Goal: Task Accomplishment & Management: Use online tool/utility

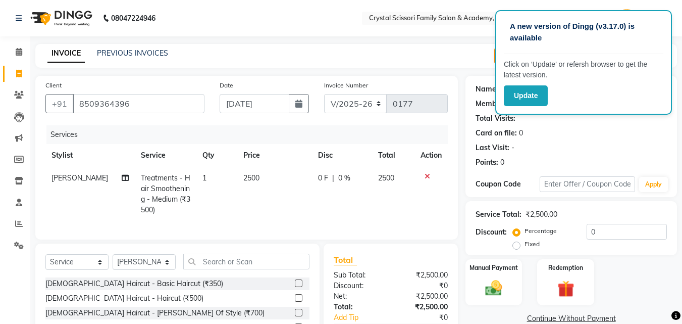
select select "7399"
select select "service"
select select "75820"
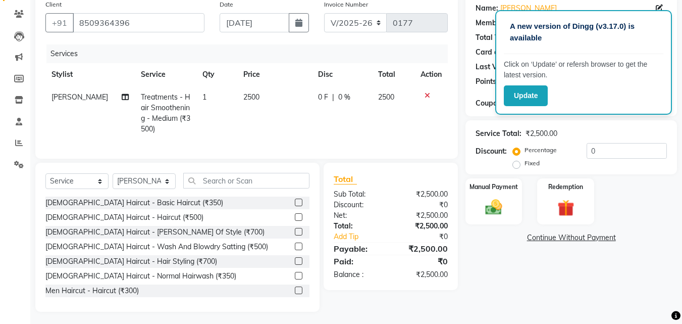
scroll to position [581, 0]
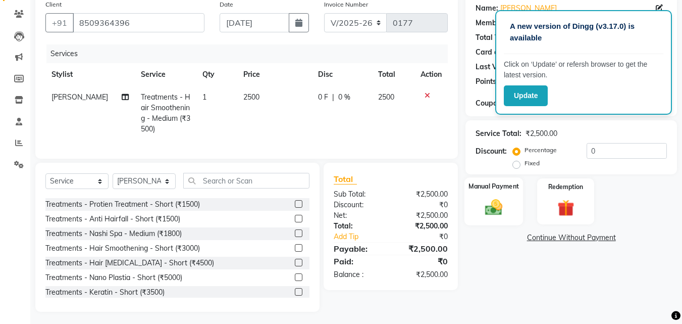
click at [488, 208] on img at bounding box center [494, 207] width 28 height 20
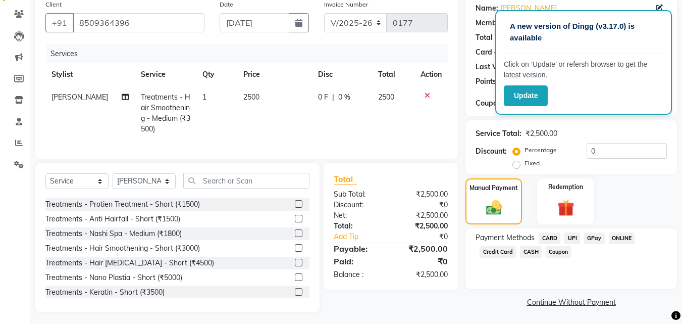
click at [529, 255] on span "CASH" at bounding box center [531, 252] width 22 height 12
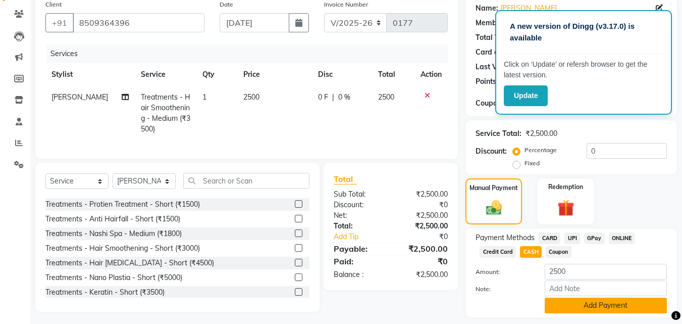
click at [572, 310] on button "Add Payment" at bounding box center [606, 305] width 122 height 16
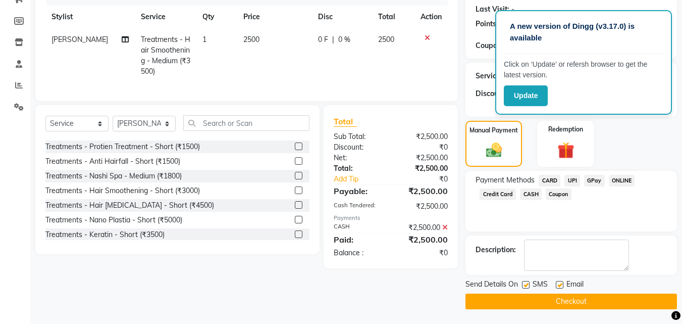
scroll to position [139, 0]
drag, startPoint x: 524, startPoint y: 284, endPoint x: 547, endPoint y: 288, distance: 23.7
click at [526, 284] on label at bounding box center [526, 284] width 8 height 8
click at [526, 284] on input "checkbox" at bounding box center [525, 284] width 7 height 7
checkbox input "false"
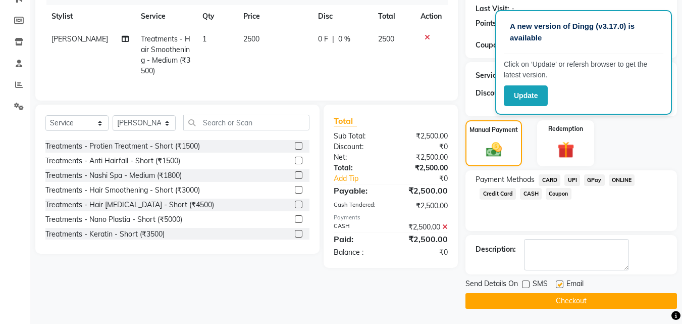
click at [560, 286] on label at bounding box center [560, 284] width 8 height 8
click at [560, 286] on input "checkbox" at bounding box center [559, 284] width 7 height 7
checkbox input "false"
click at [561, 300] on button "Checkout" at bounding box center [572, 301] width 212 height 16
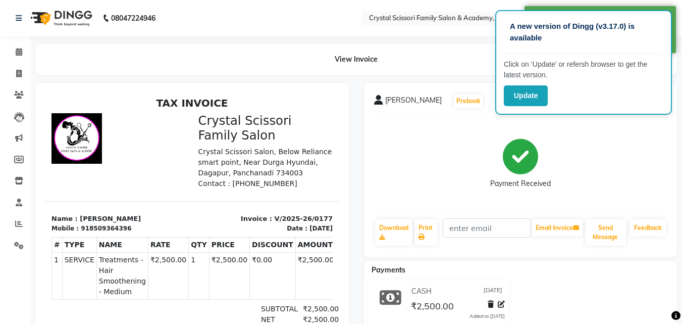
select select "service"
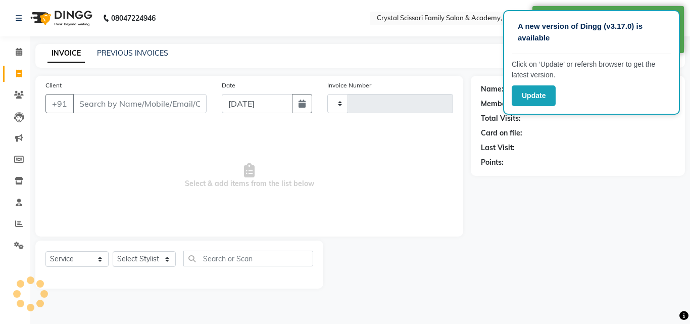
type input "0178"
select select "7399"
